Goal: Task Accomplishment & Management: Manage account settings

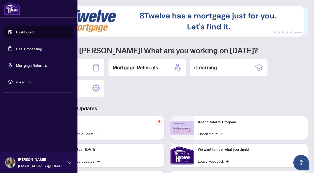
click at [16, 51] on link "Deal Processing" at bounding box center [29, 48] width 26 height 5
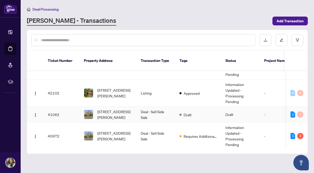
scroll to position [229, 0]
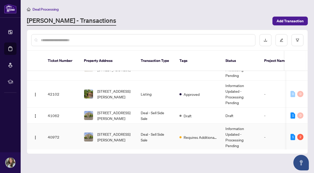
click at [159, 133] on td "Deal - Sell Side Sale" at bounding box center [156, 136] width 39 height 27
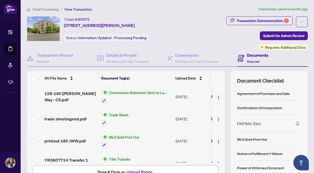
click at [252, 122] on div "FINTRAC ID(s)" at bounding box center [249, 123] width 24 height 6
click at [297, 122] on icon "button" at bounding box center [298, 122] width 2 height 3
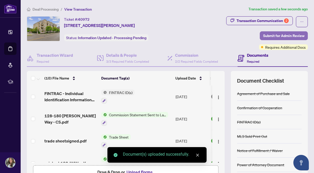
click at [290, 36] on span "Submit for Admin Review" at bounding box center [283, 36] width 41 height 8
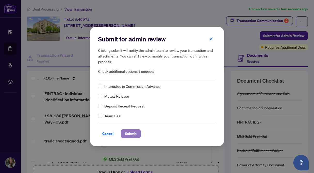
click at [133, 130] on span "Submit" at bounding box center [131, 133] width 12 height 8
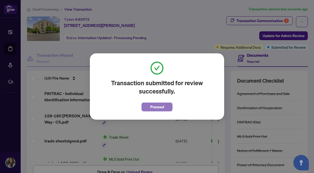
click at [150, 108] on span "Proceed" at bounding box center [157, 107] width 14 height 8
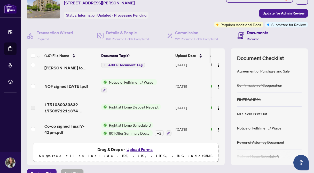
scroll to position [51, 0]
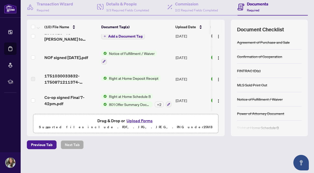
click at [142, 120] on button "Upload Forms" at bounding box center [139, 120] width 29 height 7
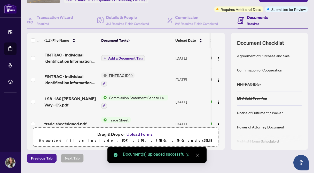
scroll to position [11, 0]
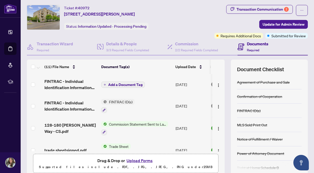
click at [119, 83] on span "Add a Document Tag" at bounding box center [125, 85] width 34 height 4
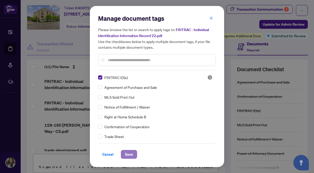
click at [127, 155] on span "Save" at bounding box center [129, 154] width 8 height 8
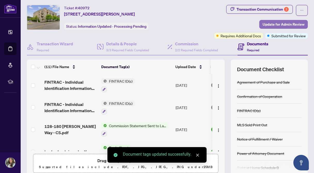
click at [276, 24] on span "Update for Admin Review" at bounding box center [284, 24] width 42 height 8
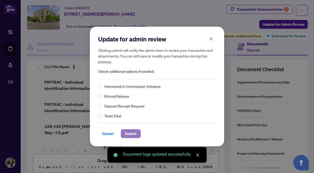
click at [133, 135] on span "Submit" at bounding box center [131, 133] width 12 height 8
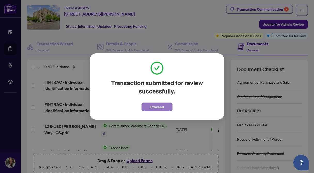
click at [152, 108] on span "Proceed" at bounding box center [157, 107] width 14 height 8
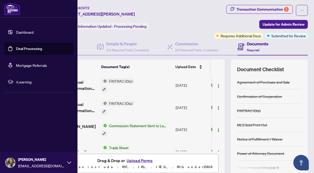
click at [16, 48] on link "Deal Processing" at bounding box center [29, 48] width 26 height 5
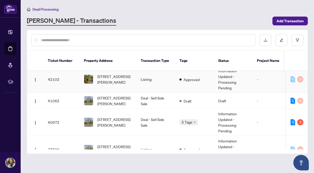
scroll to position [253, 0]
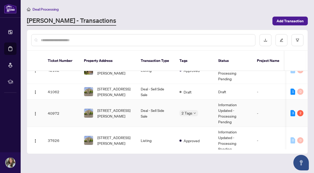
click at [133, 105] on td "[STREET_ADDRESS][PERSON_NAME]" at bounding box center [108, 112] width 57 height 27
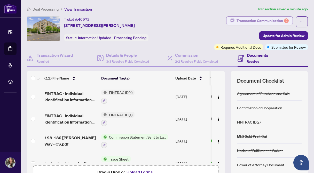
click at [247, 21] on div "Transaction Communication 2" at bounding box center [263, 21] width 52 height 8
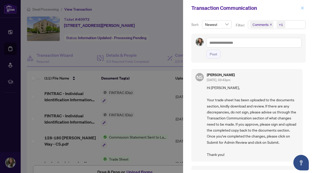
click at [303, 9] on icon "close" at bounding box center [303, 8] width 4 height 4
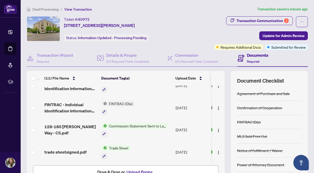
scroll to position [14, 0]
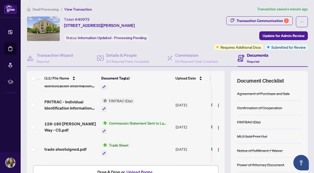
click at [123, 143] on span "Trade Sheet" at bounding box center [119, 145] width 24 height 6
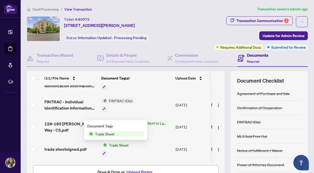
click at [114, 133] on span "Trade Sheet" at bounding box center [105, 134] width 24 height 6
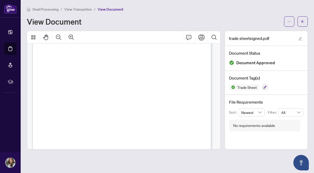
scroll to position [17, 0]
